Goal: Task Accomplishment & Management: Use online tool/utility

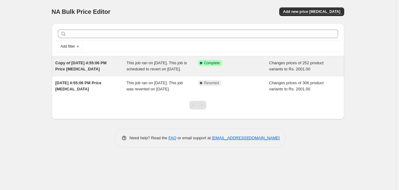
click at [181, 72] on div "This job ran on [DATE]. This job is scheduled to revert on [DATE]." at bounding box center [162, 66] width 71 height 12
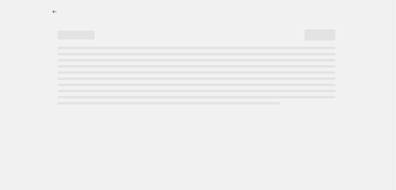
select select "collection"
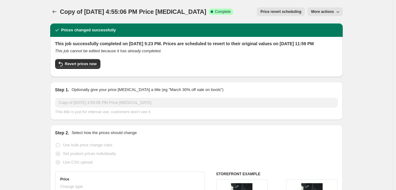
click at [331, 11] on span "More actions" at bounding box center [322, 11] width 23 height 5
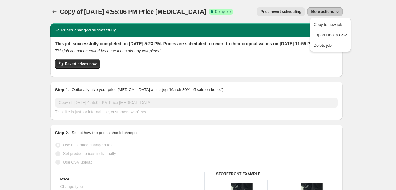
click at [331, 11] on span "More actions" at bounding box center [322, 11] width 23 height 5
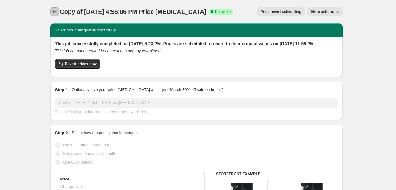
click at [54, 13] on icon "Price change jobs" at bounding box center [54, 12] width 6 height 6
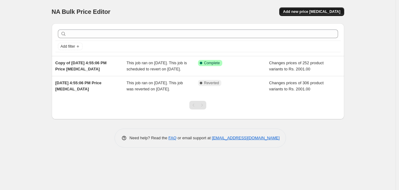
click at [310, 9] on button "Add new price [MEDICAL_DATA]" at bounding box center [311, 11] width 65 height 9
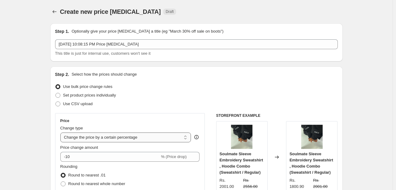
click at [124, 135] on select "Change the price to a certain amount Change the price by a certain amount Chang…" at bounding box center [125, 138] width 131 height 10
select select "to"
click at [62, 133] on select "Change the price to a certain amount Change the price by a certain amount Chang…" at bounding box center [125, 138] width 131 height 10
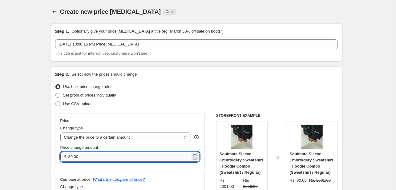
click at [108, 154] on input "80.00" at bounding box center [129, 157] width 122 height 10
type input "8"
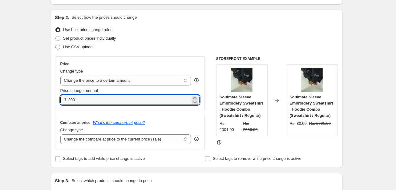
scroll to position [164, 0]
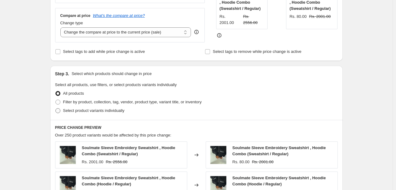
type input "2001.00"
click at [79, 112] on span "Select product variants individually" at bounding box center [93, 110] width 61 height 5
click at [56, 109] on input "Select product variants individually" at bounding box center [55, 108] width 0 height 0
radio input "true"
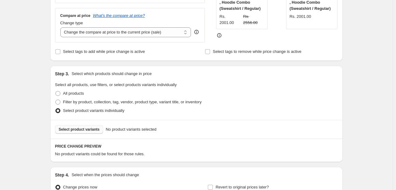
click at [69, 131] on span "Select product variants" at bounding box center [79, 129] width 41 height 5
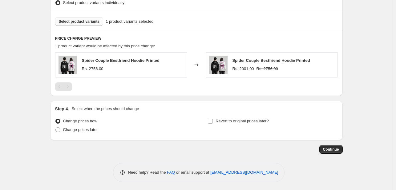
scroll to position [274, 0]
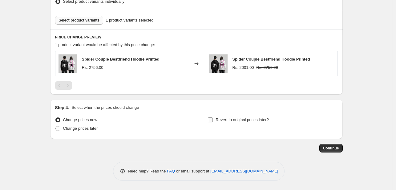
click at [212, 120] on input "Revert to original prices later?" at bounding box center [210, 120] width 5 height 5
checkbox input "true"
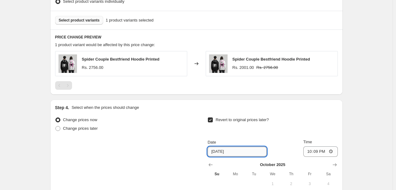
click at [217, 153] on input "[DATE]" at bounding box center [237, 152] width 59 height 10
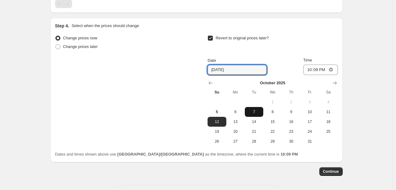
click at [255, 110] on span "7" at bounding box center [254, 112] width 14 height 5
type input "[DATE]"
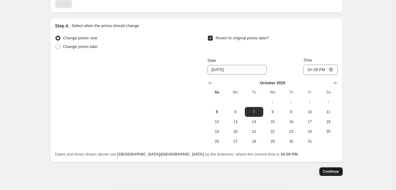
click at [334, 171] on span "Continue" at bounding box center [331, 171] width 16 height 5
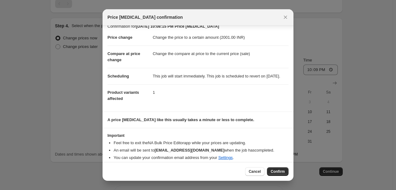
scroll to position [0, 0]
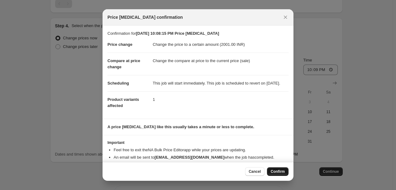
click at [275, 173] on span "Confirm" at bounding box center [278, 171] width 14 height 5
